Goal: Task Accomplishment & Management: Use online tool/utility

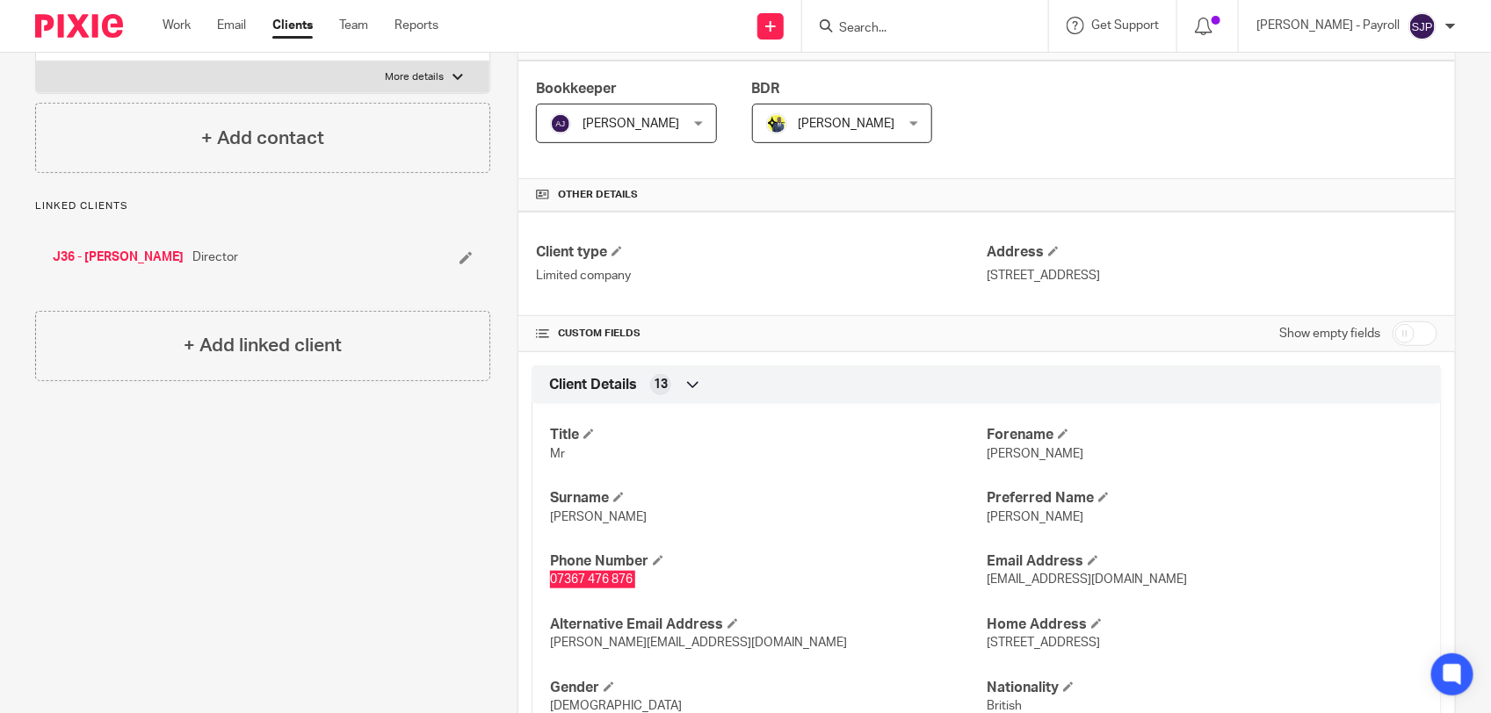
scroll to position [329, 0]
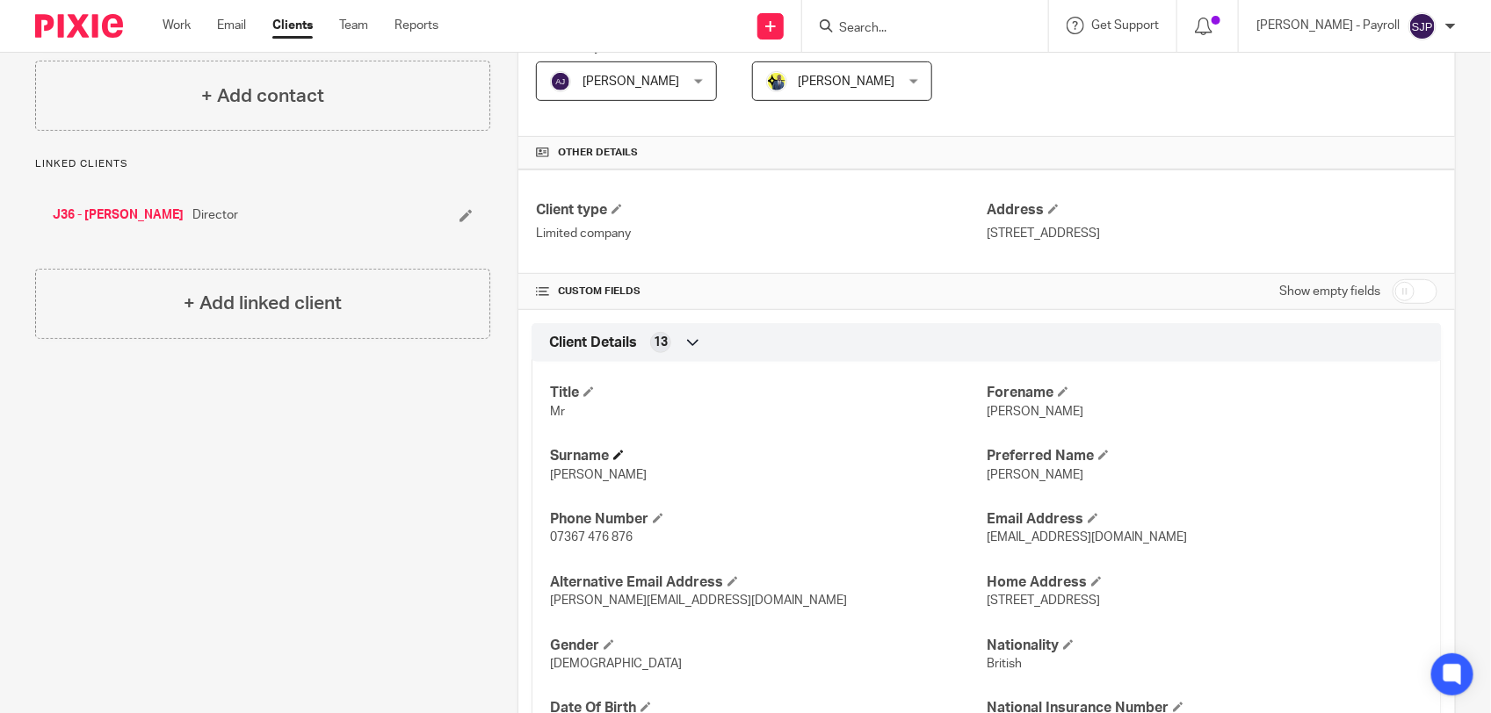
click at [720, 462] on h4 "Surname" at bounding box center [768, 456] width 437 height 18
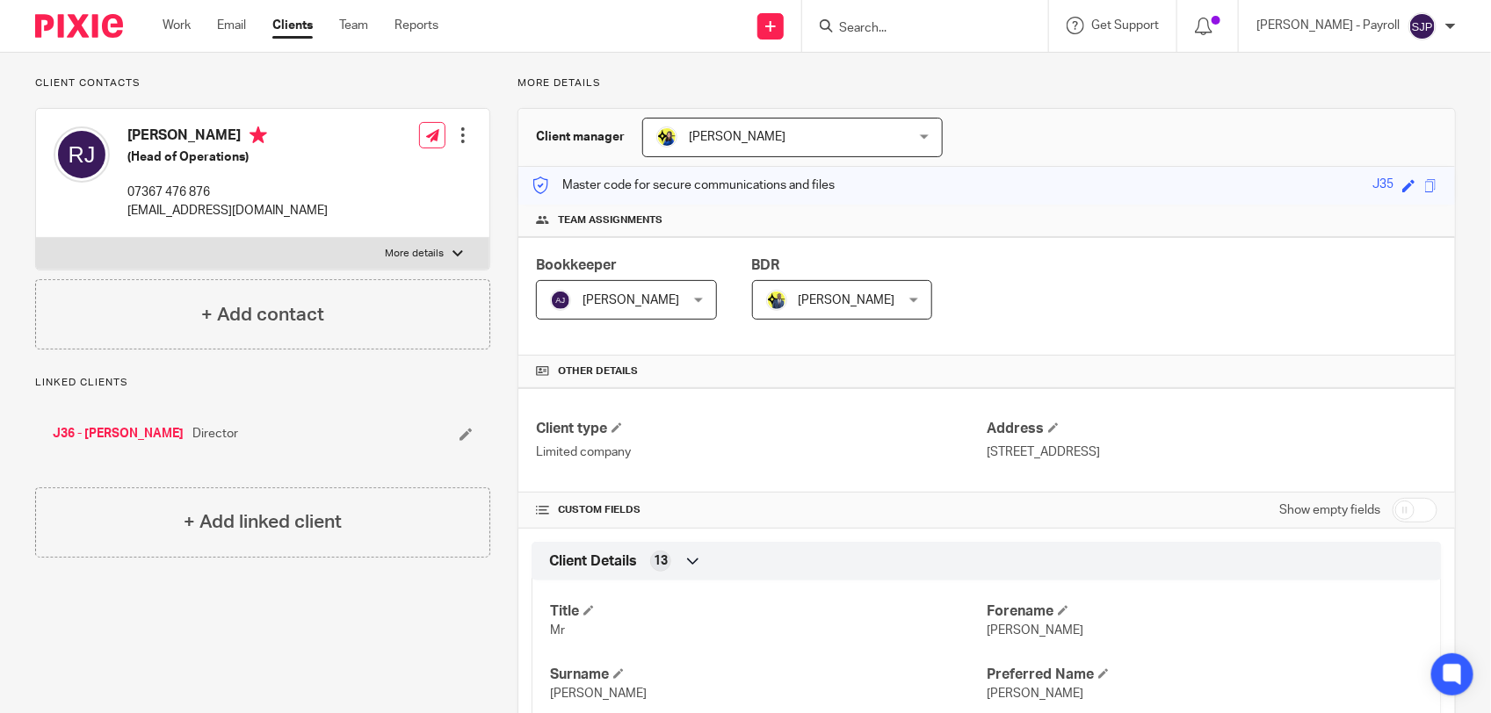
scroll to position [110, 0]
drag, startPoint x: 297, startPoint y: 217, endPoint x: 125, endPoint y: 222, distance: 172.3
click at [125, 222] on div "[PERSON_NAME] (Head of Operations) 07367 476 876 [EMAIL_ADDRESS][DOMAIN_NAME] E…" at bounding box center [262, 174] width 453 height 129
copy p "robertjones93a@gmail.com"
drag, startPoint x: 127, startPoint y: 138, endPoint x: 217, endPoint y: 141, distance: 89.7
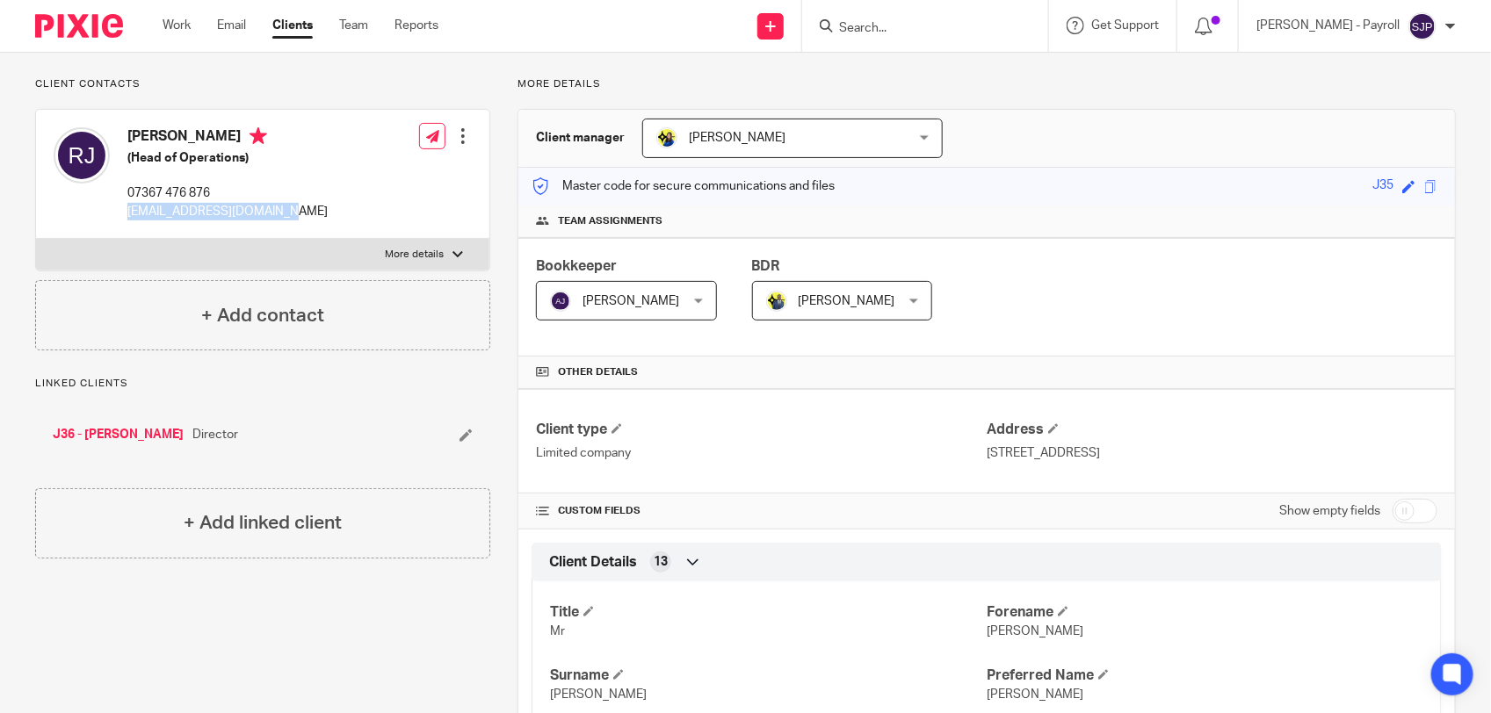
click at [217, 141] on h4 "Robert Jones" at bounding box center [227, 138] width 200 height 22
copy h4 "Robert Jones"
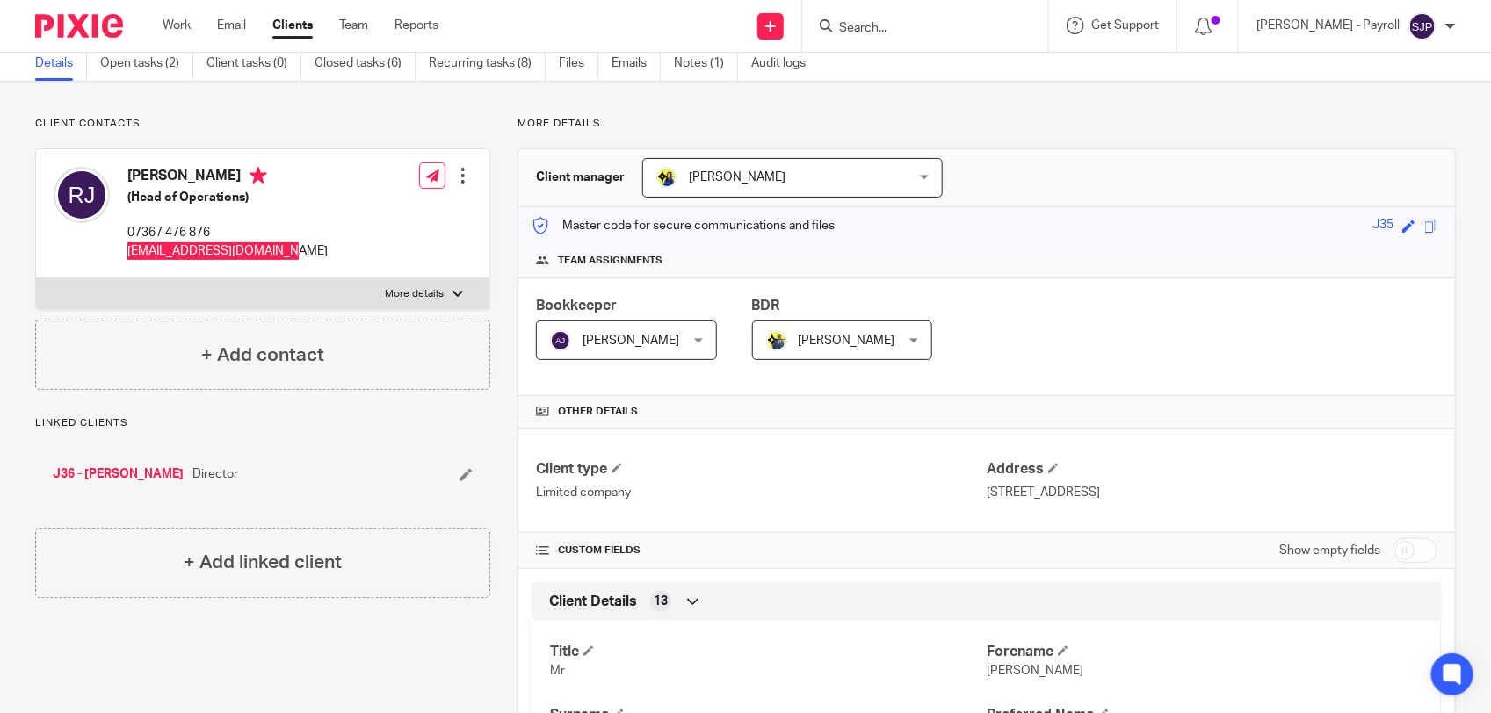
scroll to position [0, 0]
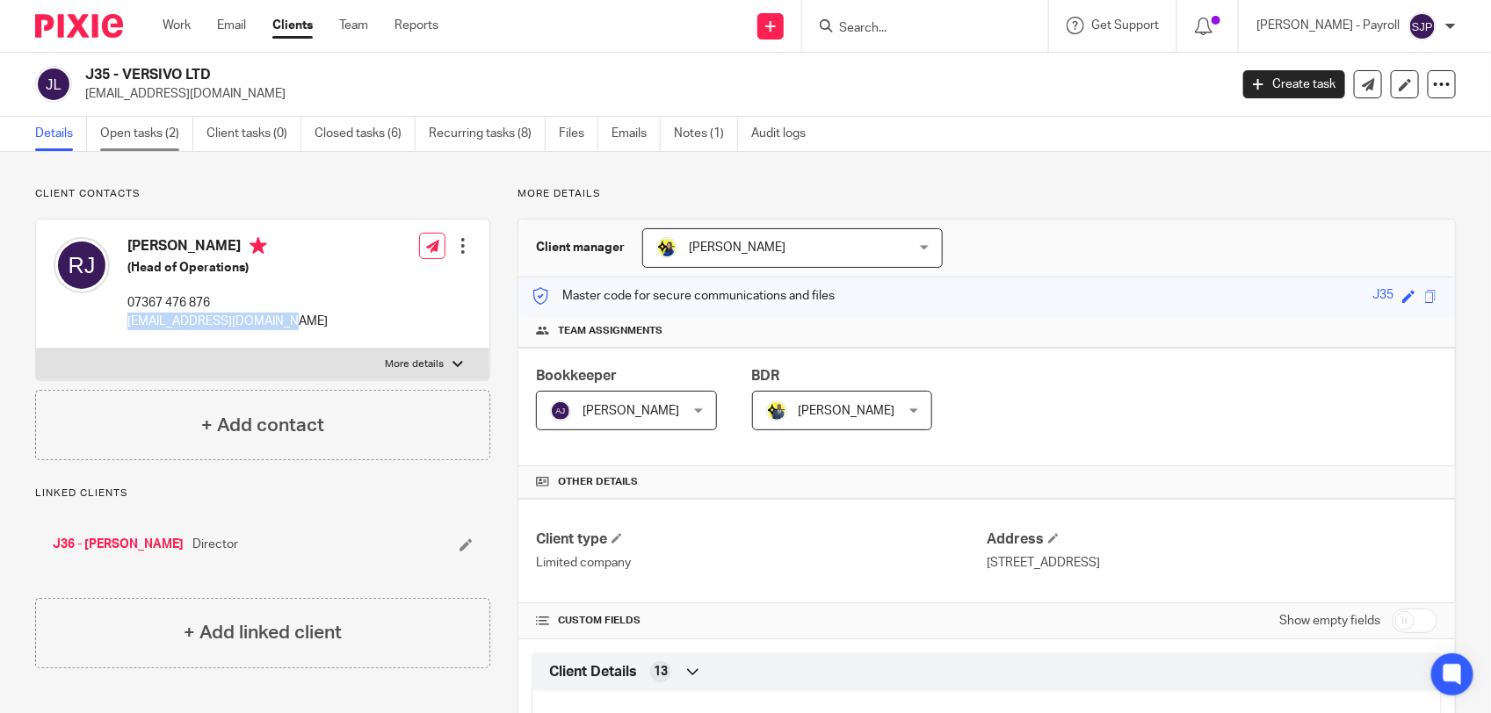
click at [141, 133] on link "Open tasks (2)" at bounding box center [146, 134] width 93 height 34
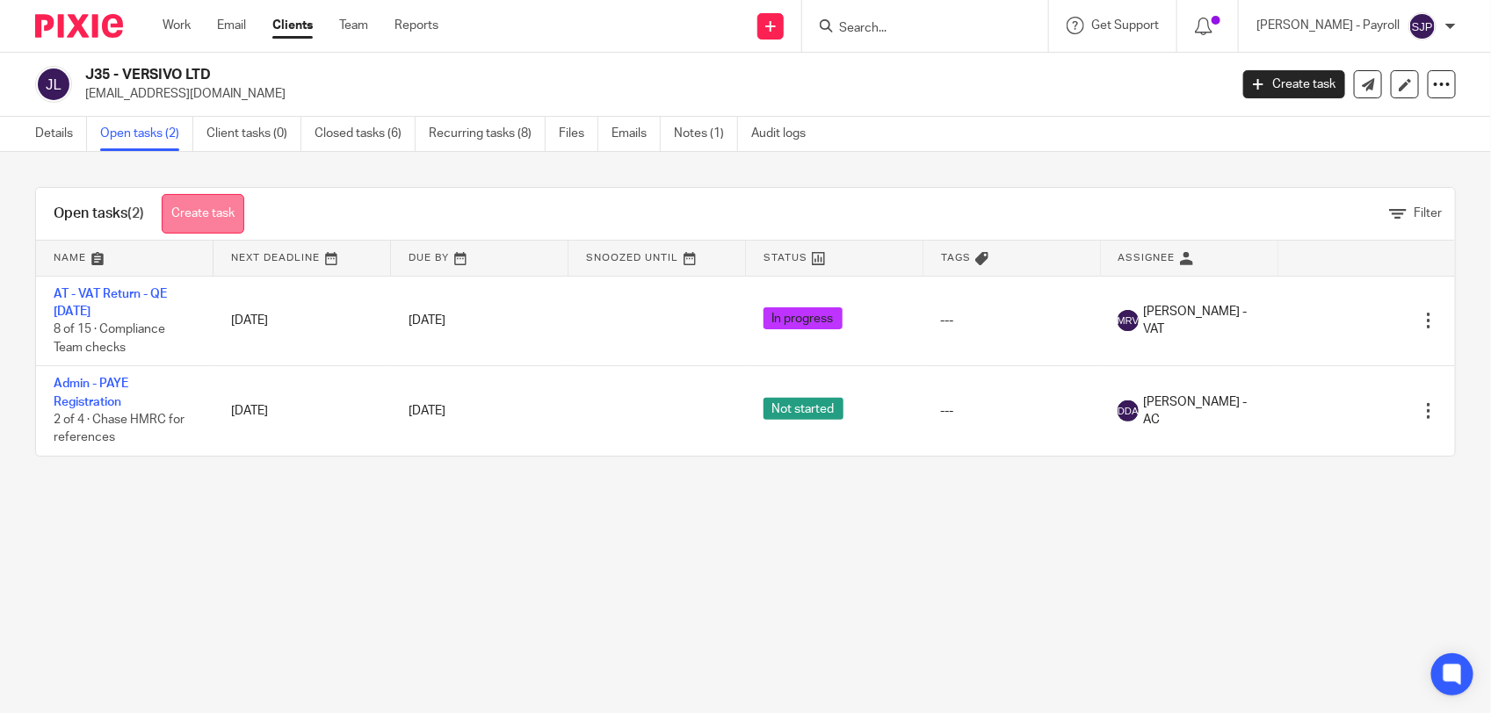
click at [200, 217] on link "Create task" at bounding box center [203, 214] width 83 height 40
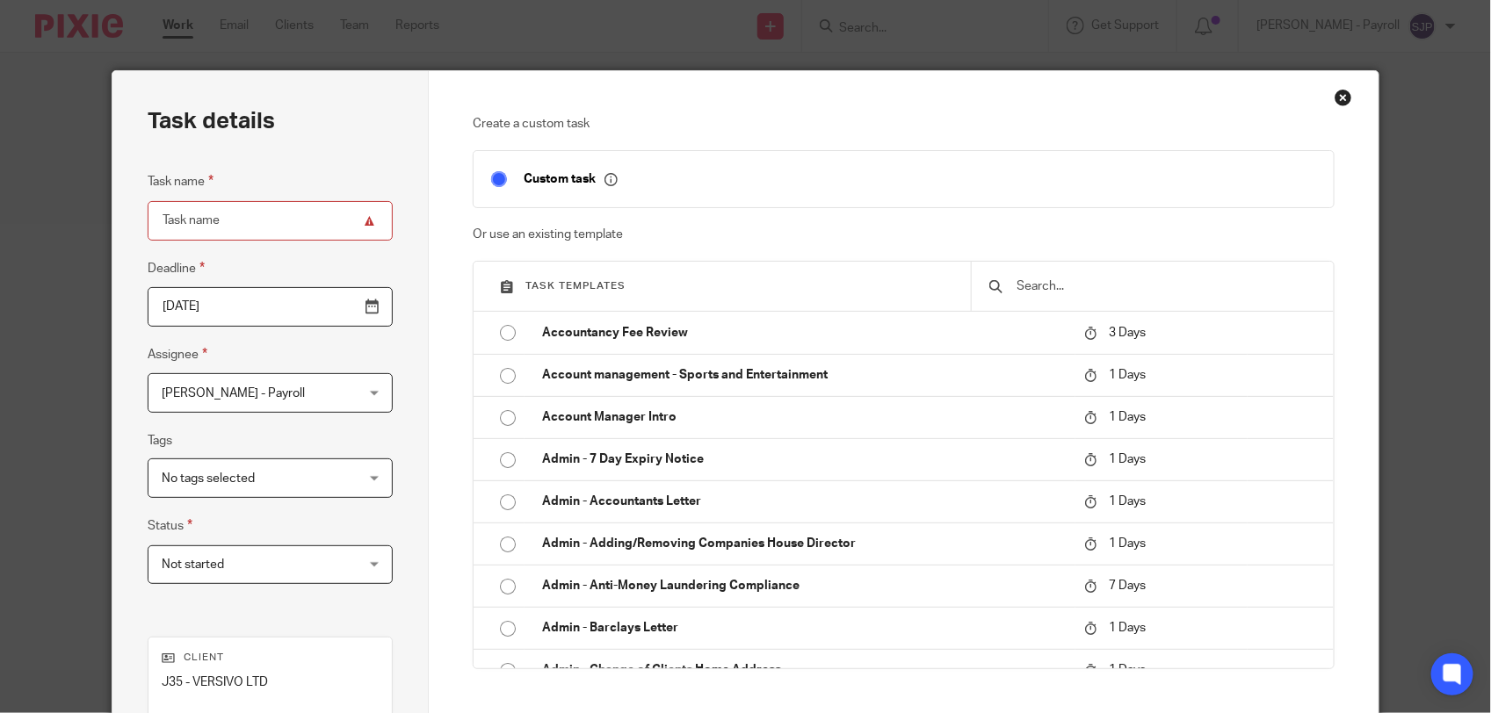
click at [1088, 283] on input "text" at bounding box center [1166, 286] width 300 height 19
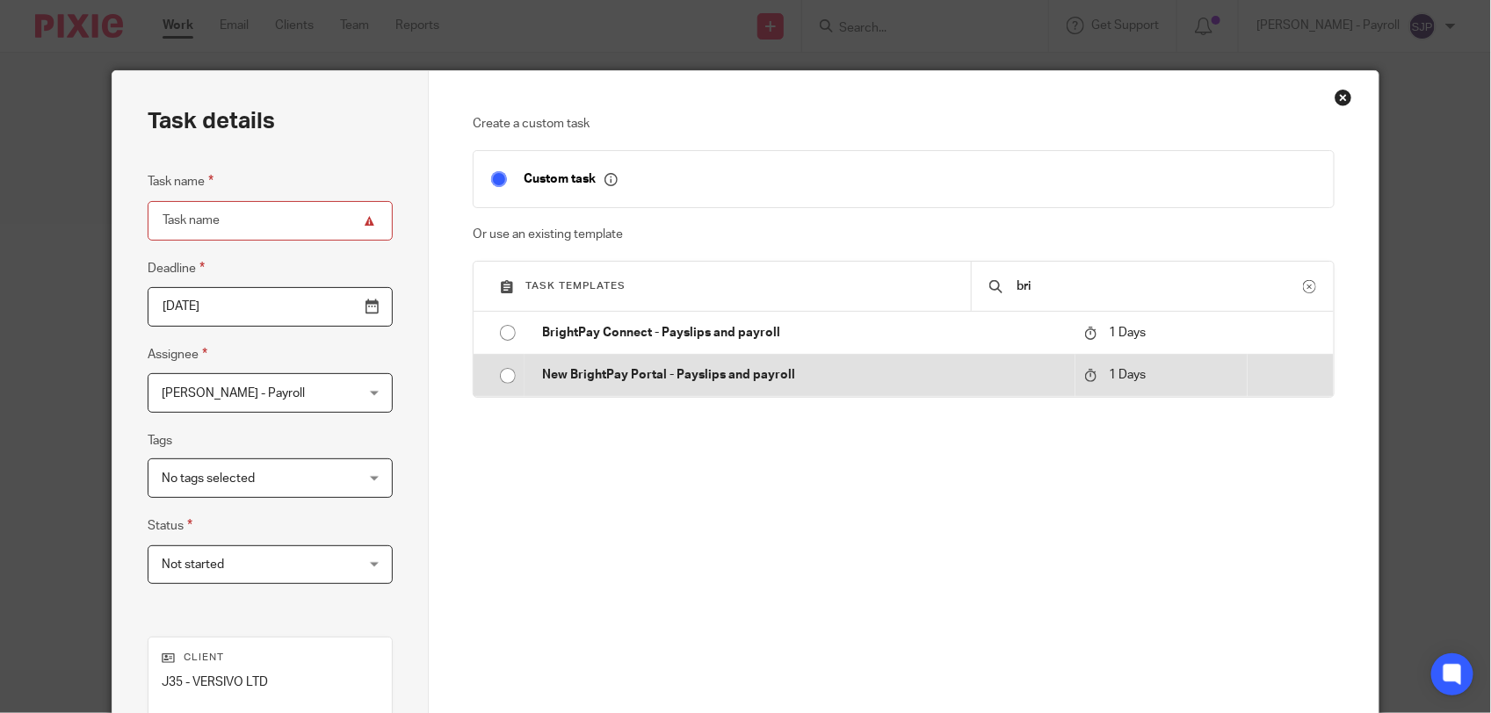
type input "bri"
click at [597, 374] on p "New BrightPay Portal - Payslips and payroll" at bounding box center [804, 375] width 525 height 18
type input "2025-09-19"
type input "New BrightPay Portal - Payslips and payroll"
checkbox input "false"
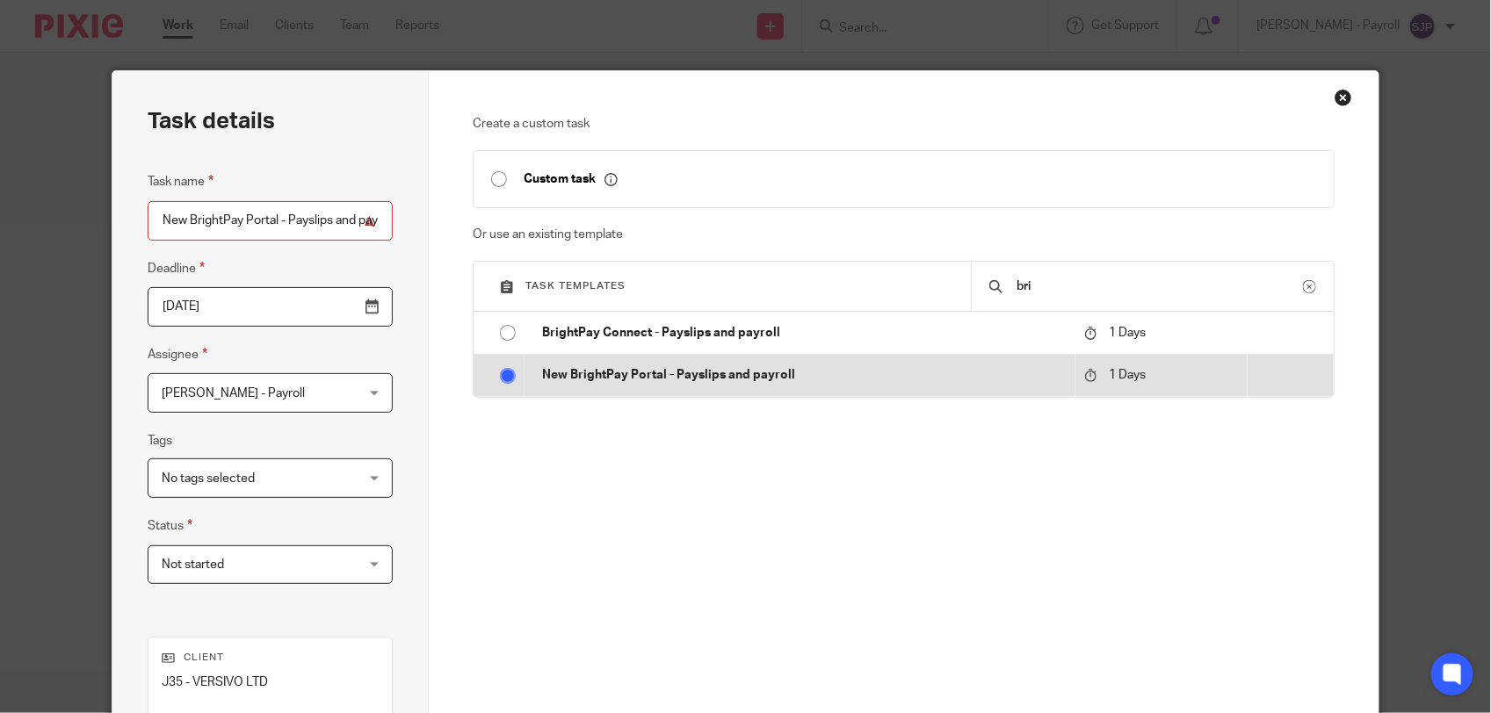
radio input "true"
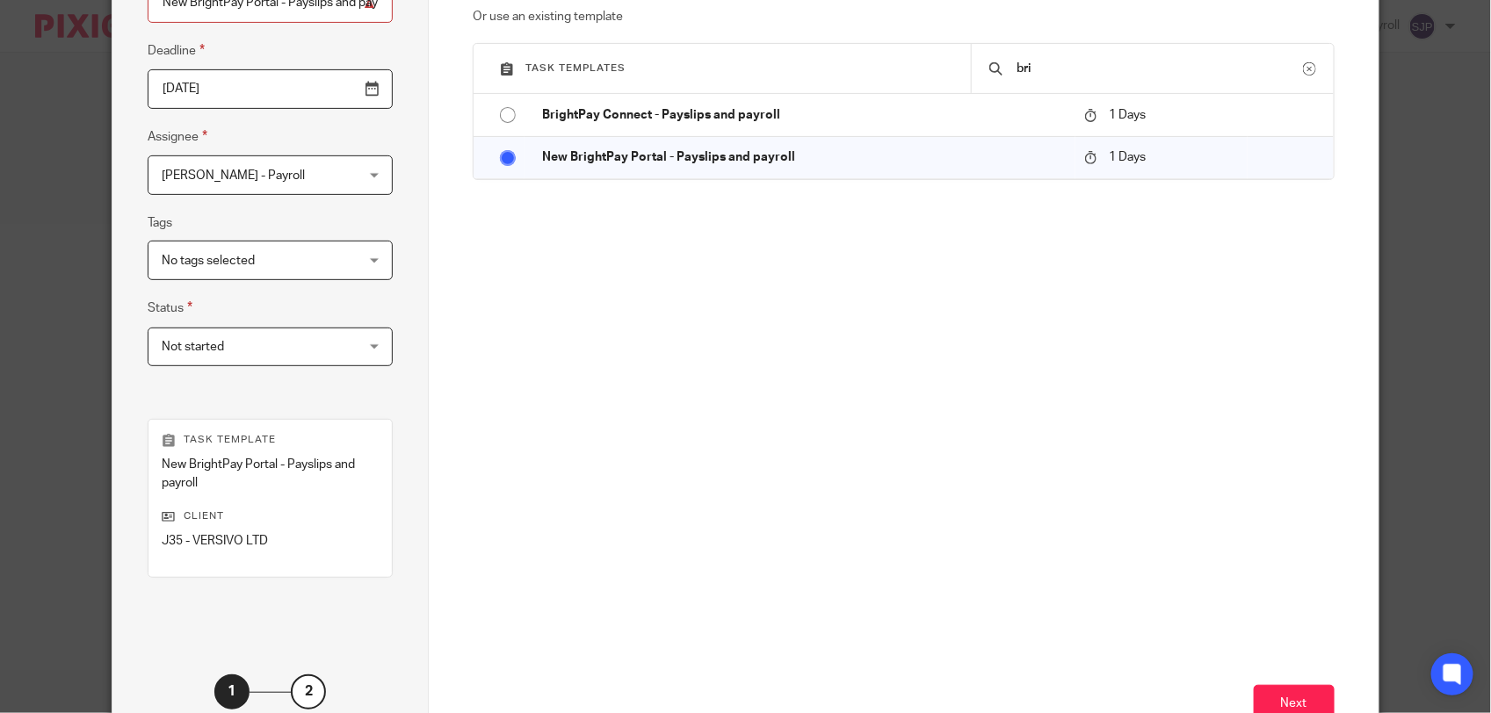
scroll to position [220, 0]
click at [1278, 697] on button "Next" at bounding box center [1294, 703] width 81 height 38
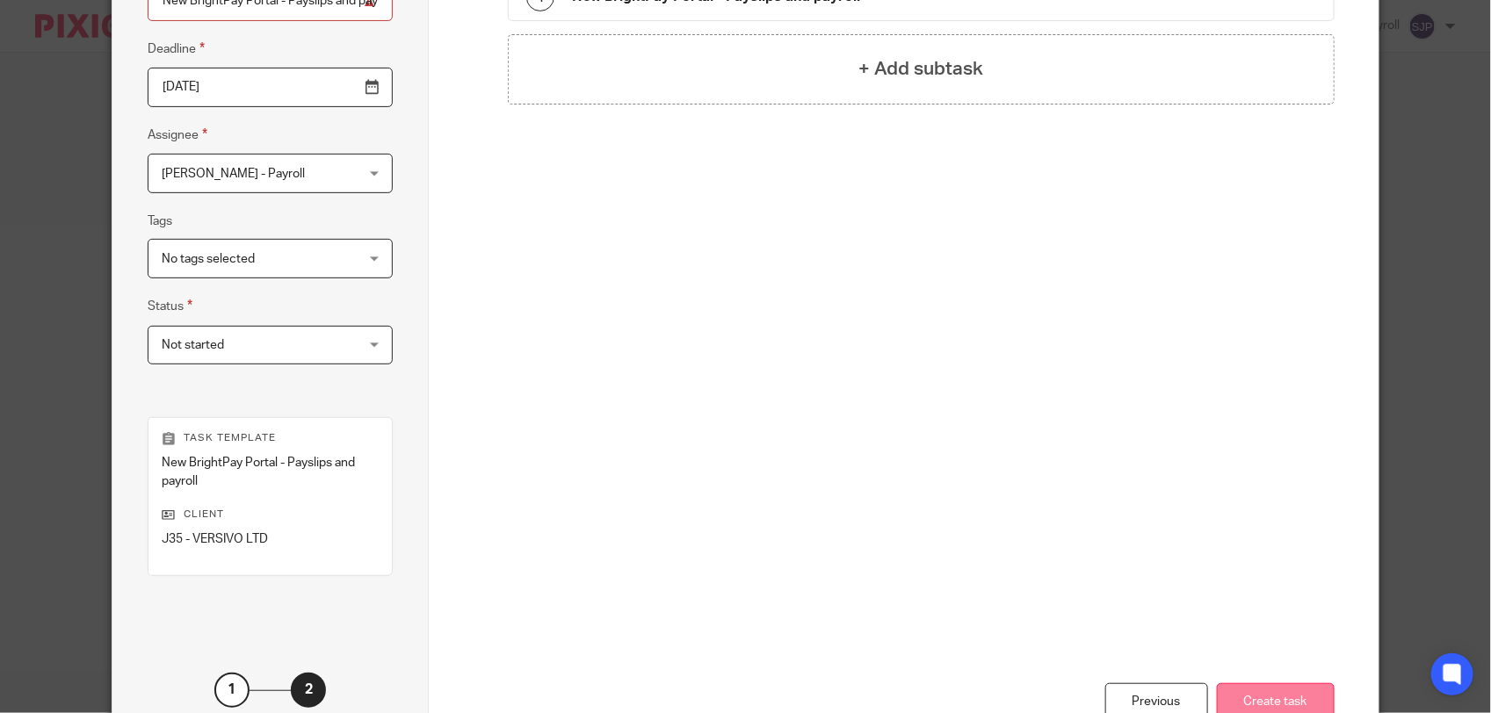
click at [1261, 699] on button "Create task" at bounding box center [1276, 703] width 118 height 38
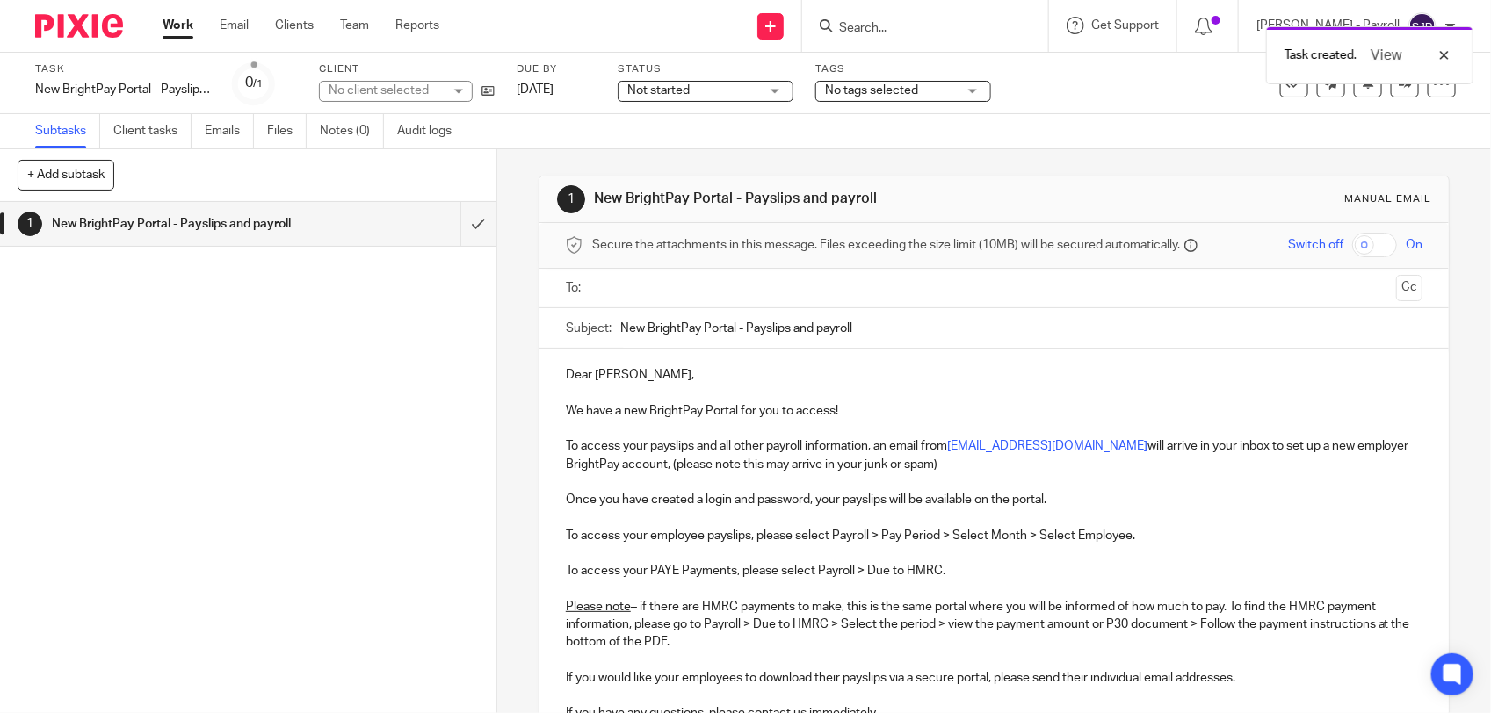
click at [607, 294] on input "text" at bounding box center [993, 289] width 791 height 20
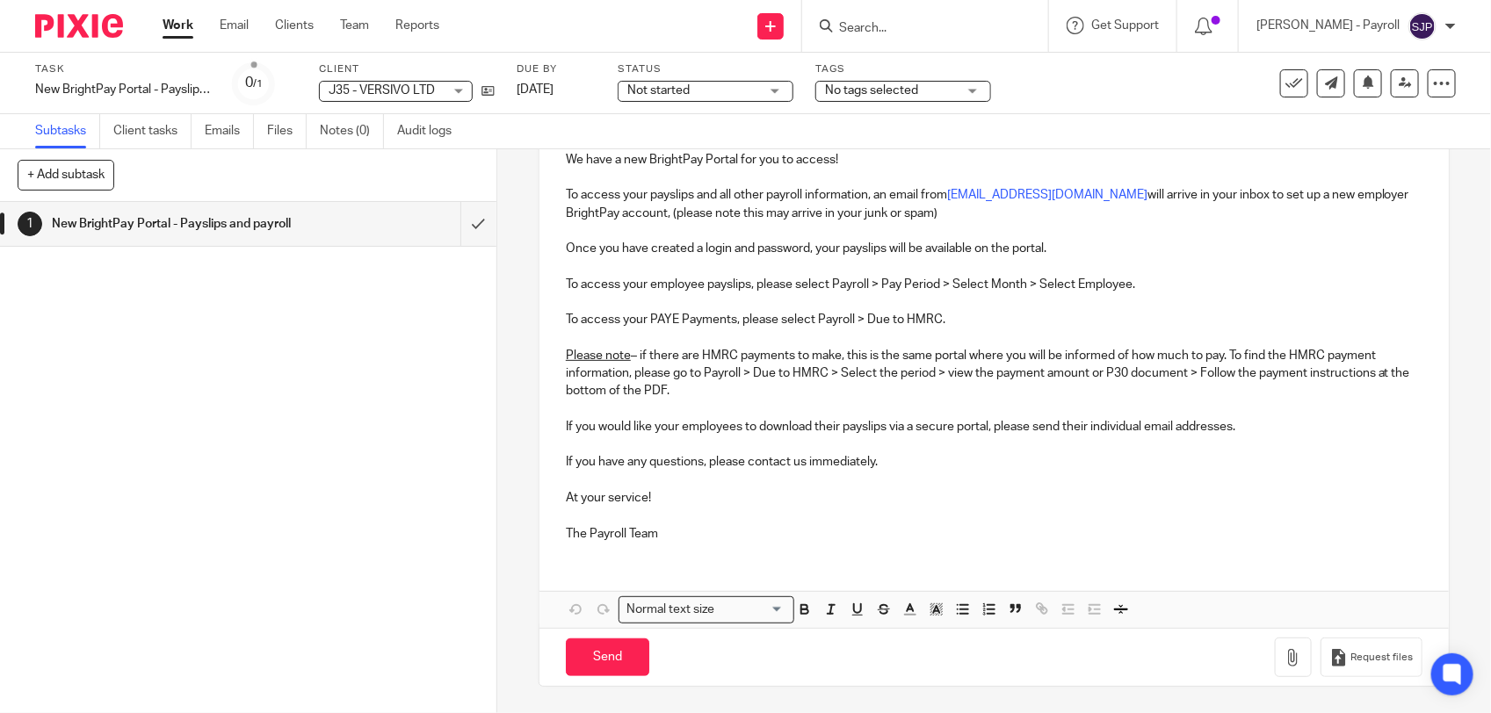
scroll to position [257, 0]
click at [590, 657] on input "Send" at bounding box center [607, 658] width 83 height 38
type input "Sent"
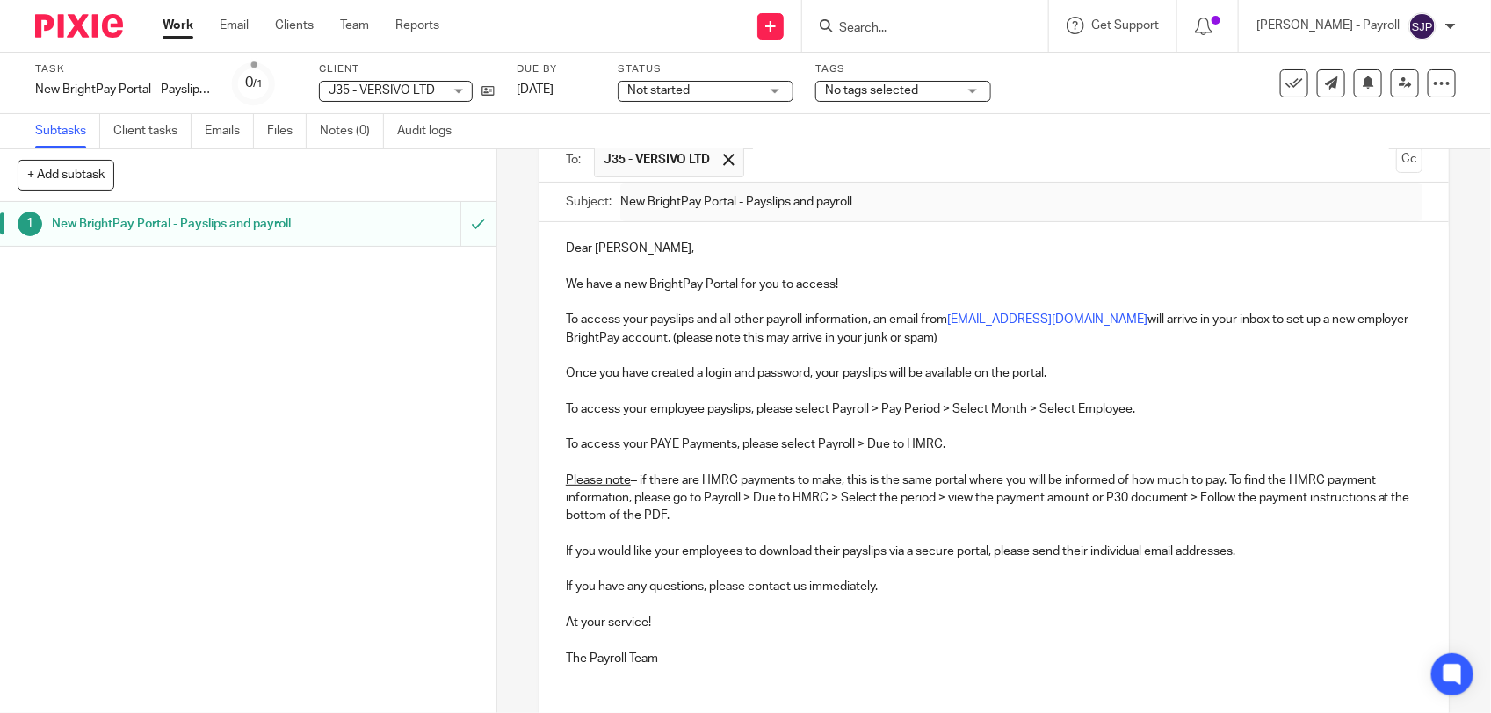
scroll to position [0, 0]
